Goal: Find specific page/section: Find specific page/section

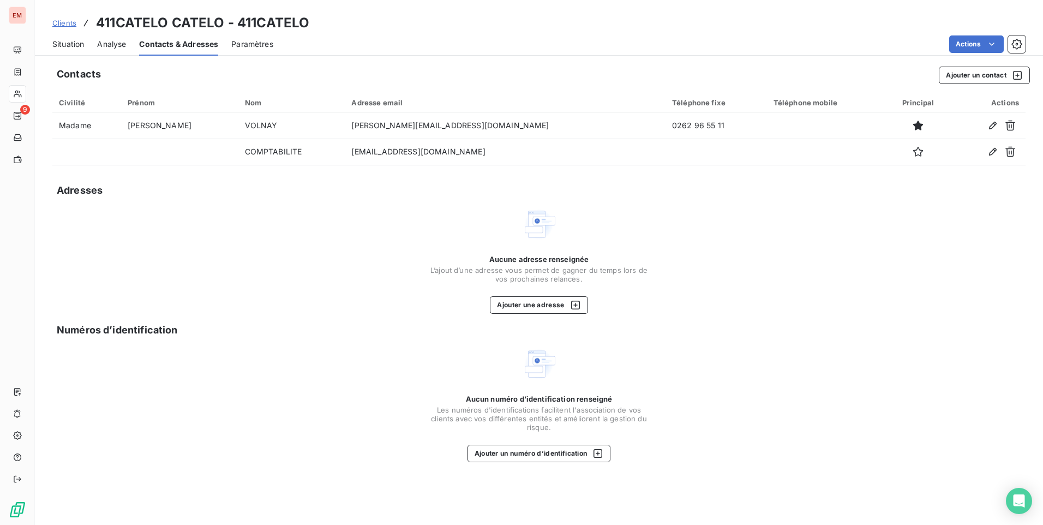
click at [64, 22] on span "Clients" at bounding box center [64, 23] width 24 height 9
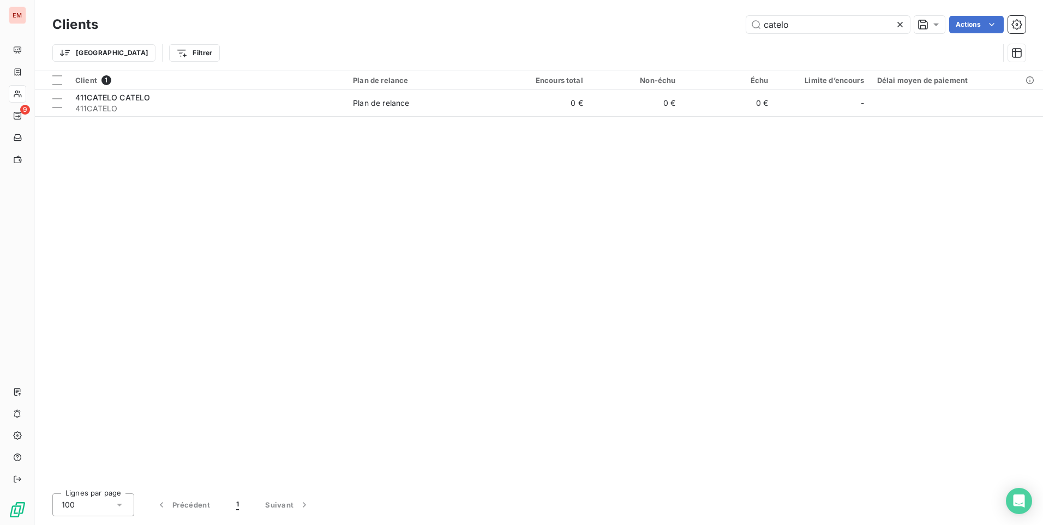
drag, startPoint x: 793, startPoint y: 28, endPoint x: 724, endPoint y: 38, distance: 70.0
click at [724, 38] on div "Clients catelo Actions Trier Filtrer" at bounding box center [538, 41] width 973 height 57
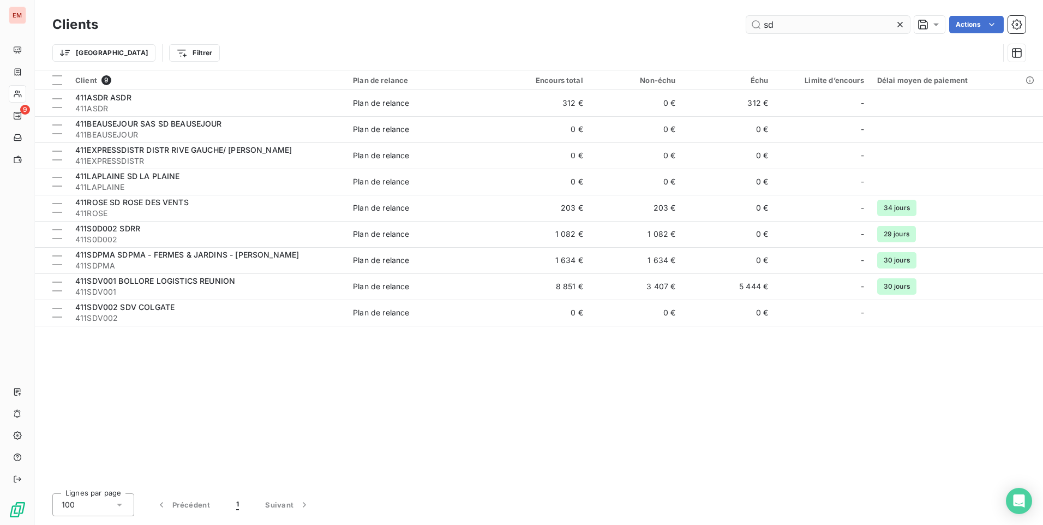
type input "s"
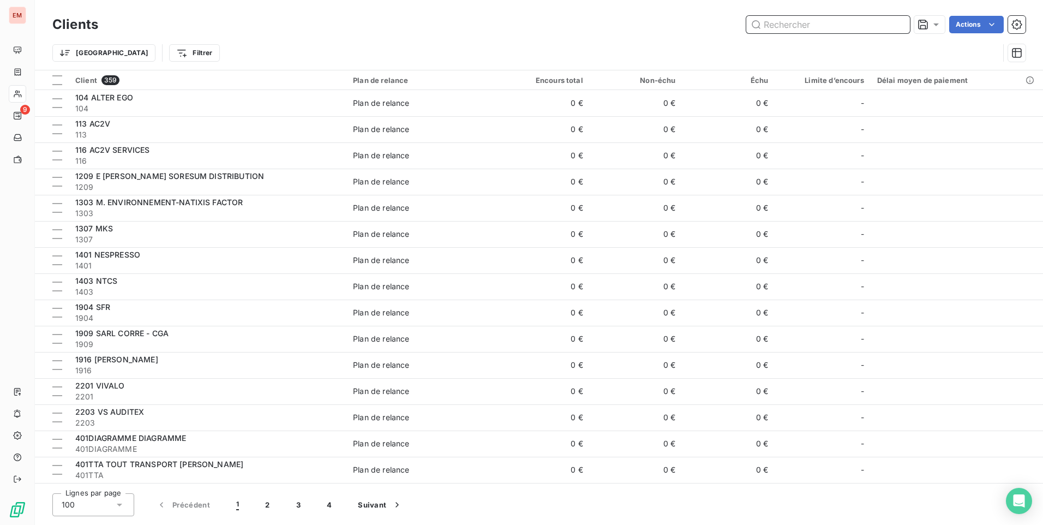
click at [786, 25] on input "text" at bounding box center [828, 24] width 164 height 17
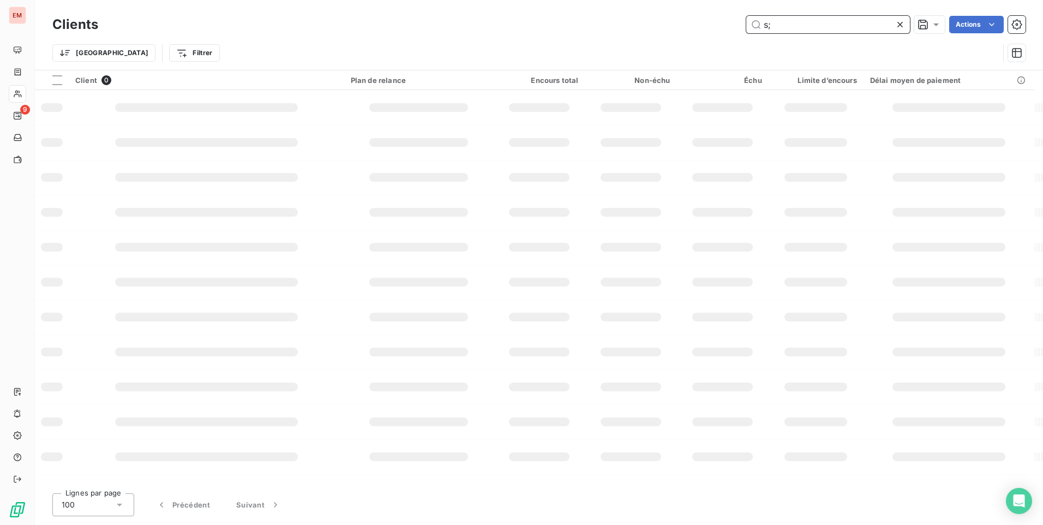
type input "s"
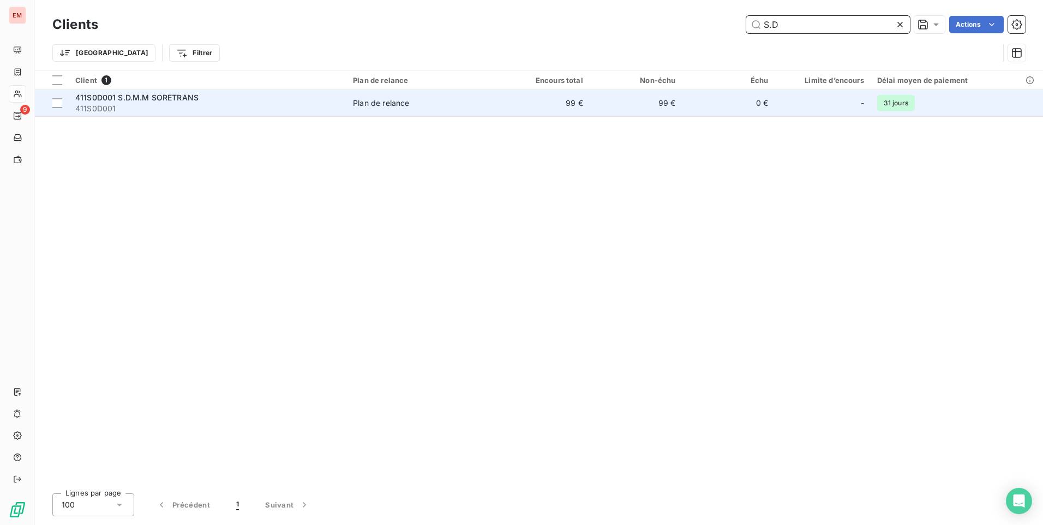
type input "S.D"
click at [200, 103] on span "411S0D001" at bounding box center [207, 108] width 264 height 11
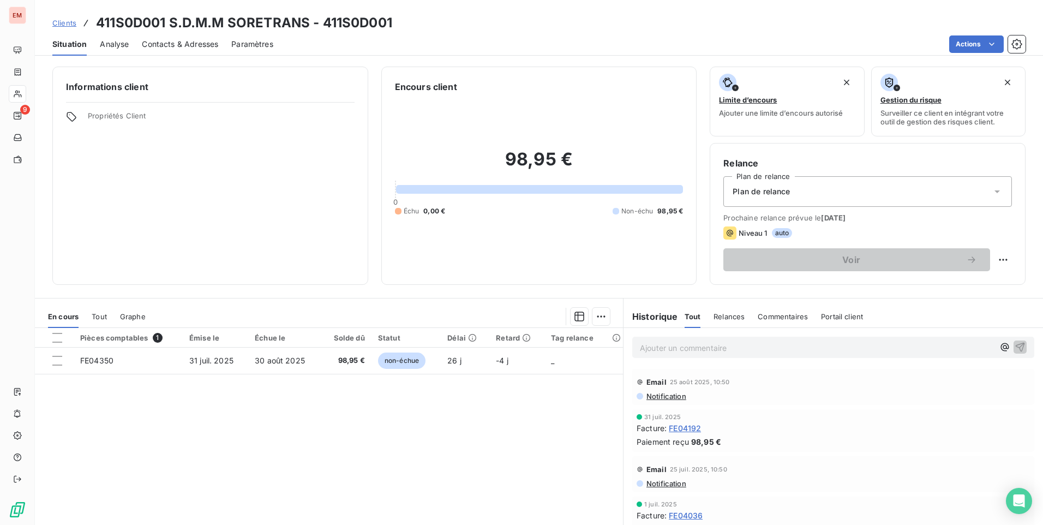
scroll to position [46, 0]
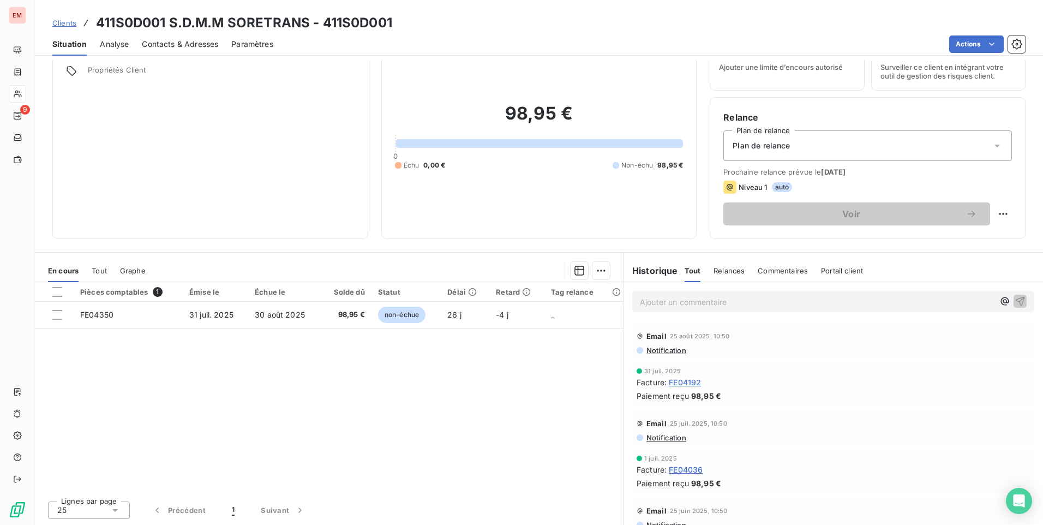
click at [780, 272] on span "Commentaires" at bounding box center [782, 270] width 50 height 9
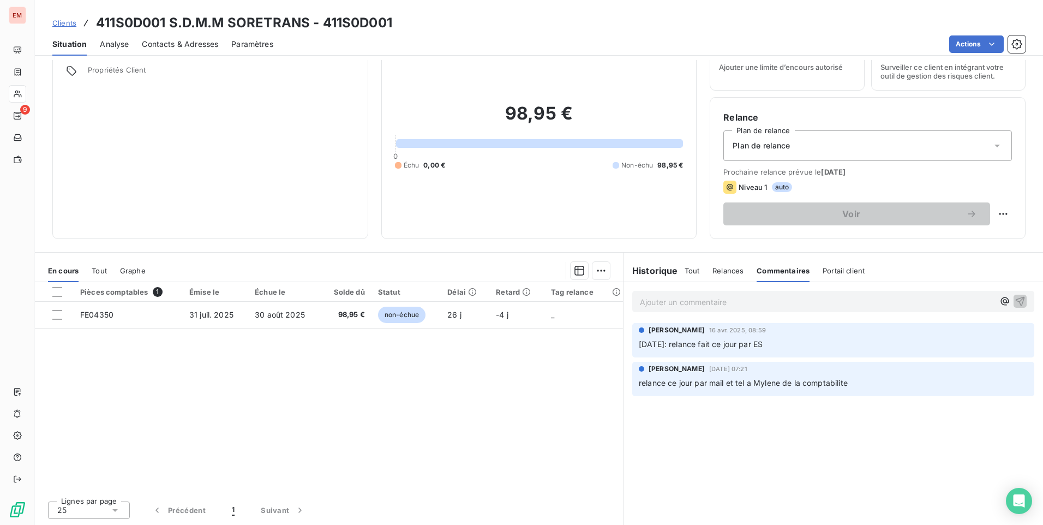
click at [685, 299] on p "Ajouter un commentaire ﻿" at bounding box center [817, 302] width 354 height 14
click at [1014, 298] on icon "button" at bounding box center [1019, 300] width 11 height 11
